Goal: Task Accomplishment & Management: Manage account settings

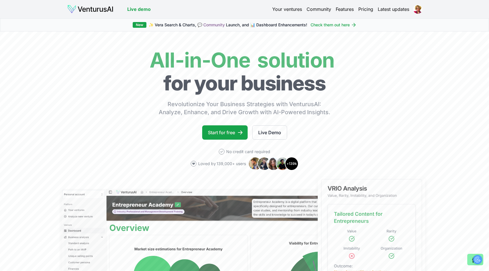
click at [292, 11] on link "Your ventures" at bounding box center [287, 9] width 30 height 7
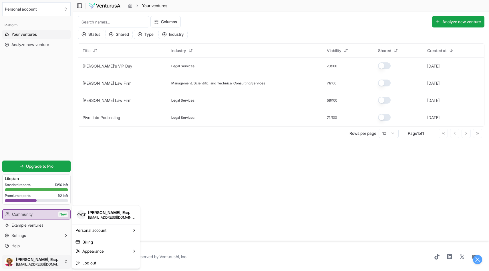
click at [43, 262] on html "We value your privacy We use cookies to enhance your browsing experience, serve…" at bounding box center [244, 135] width 489 height 271
click at [110, 244] on link "Billing" at bounding box center [105, 241] width 65 height 9
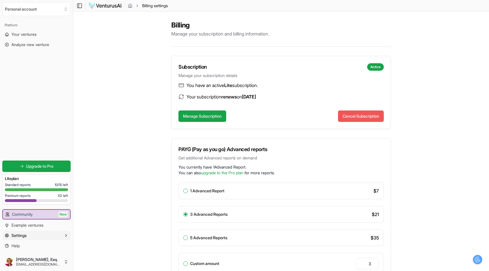
click at [361, 115] on button "Cancel Subscription" at bounding box center [361, 115] width 46 height 11
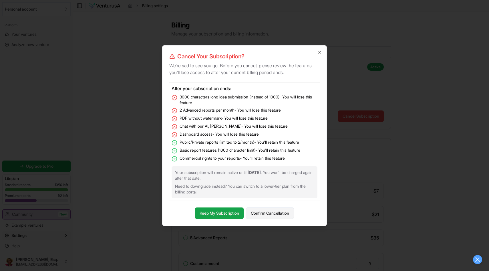
click at [263, 212] on button "Confirm Cancellation" at bounding box center [270, 212] width 48 height 11
